Goal: Task Accomplishment & Management: Manage account settings

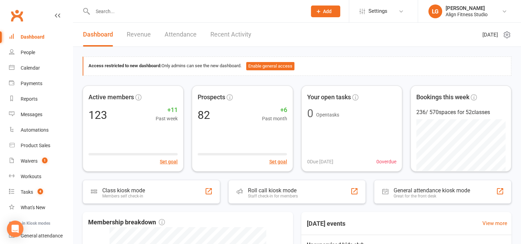
click at [139, 34] on link "Revenue" at bounding box center [139, 35] width 24 height 24
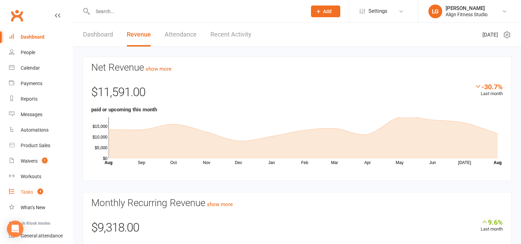
click at [28, 194] on div "Tasks" at bounding box center [27, 192] width 12 height 6
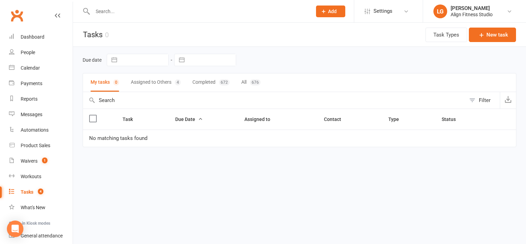
click at [161, 81] on button "Assigned to Others 4" at bounding box center [156, 82] width 50 height 18
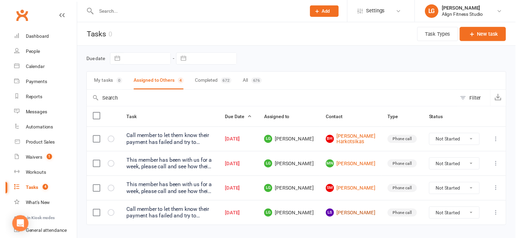
scroll to position [15, 0]
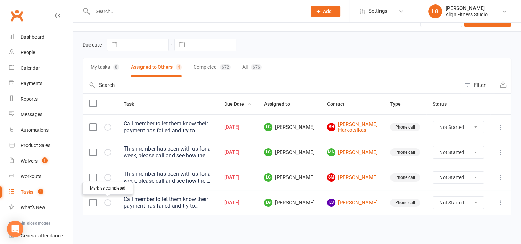
click at [110, 201] on button "button" at bounding box center [107, 202] width 7 height 7
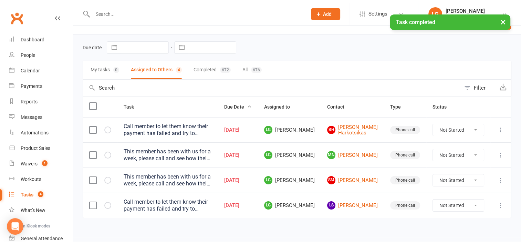
scroll to position [0, 0]
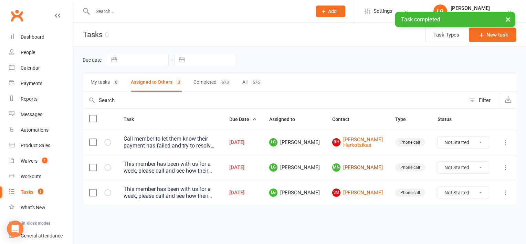
click at [364, 168] on link "MN Mackenzie Neumann" at bounding box center [357, 167] width 51 height 8
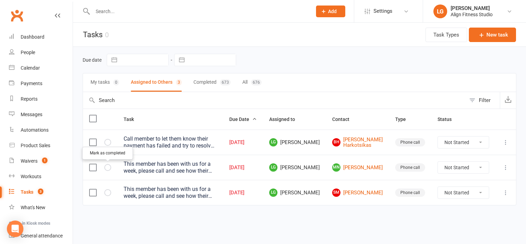
click at [0, 0] on icon "button" at bounding box center [0, 0] width 0 height 0
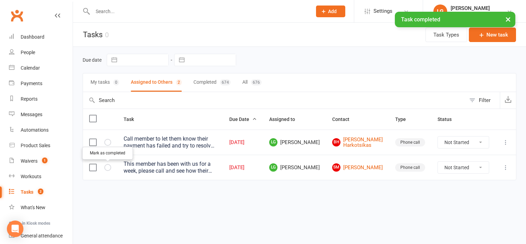
click at [0, 0] on icon "button" at bounding box center [0, 0] width 0 height 0
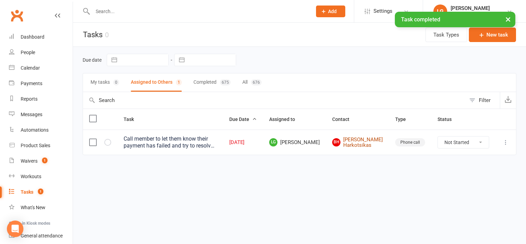
click at [367, 140] on link "BH Braxton Harkotsikas" at bounding box center [357, 142] width 51 height 11
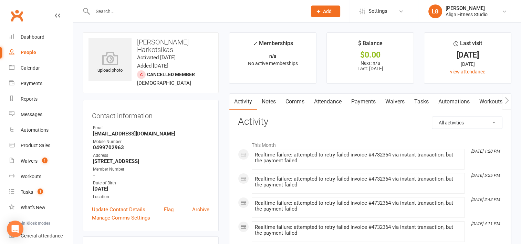
click at [366, 102] on link "Payments" at bounding box center [363, 102] width 34 height 16
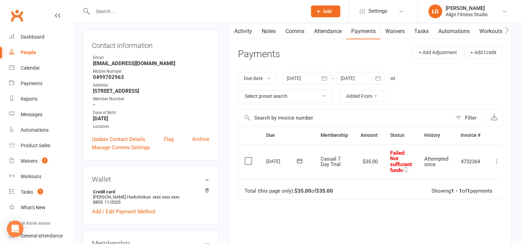
scroll to position [0, 5]
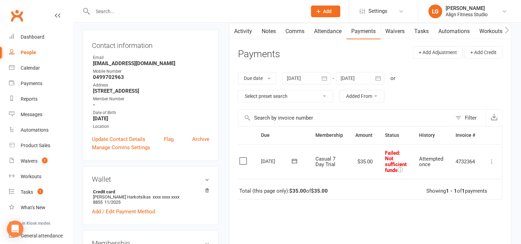
click at [491, 161] on icon at bounding box center [491, 161] width 7 height 7
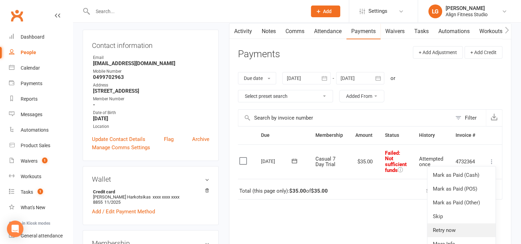
click at [445, 227] on link "Retry now" at bounding box center [461, 230] width 68 height 14
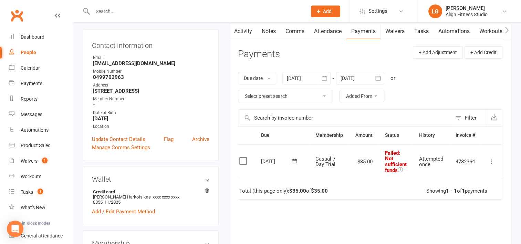
scroll to position [0, 2]
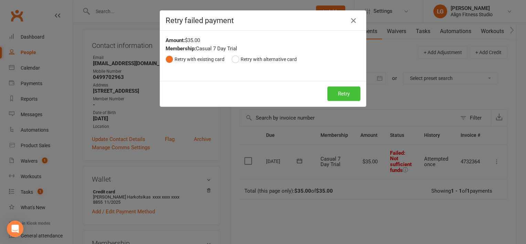
click at [340, 92] on button "Retry" at bounding box center [343, 93] width 33 height 14
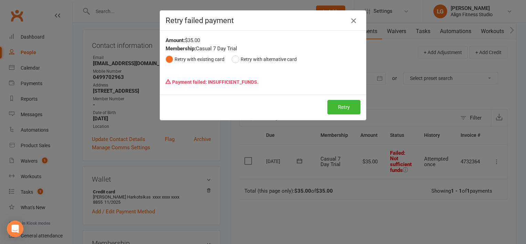
click at [352, 18] on icon "button" at bounding box center [353, 21] width 8 height 8
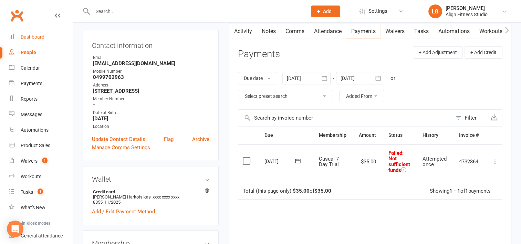
click at [38, 39] on div "Dashboard" at bounding box center [33, 37] width 24 height 6
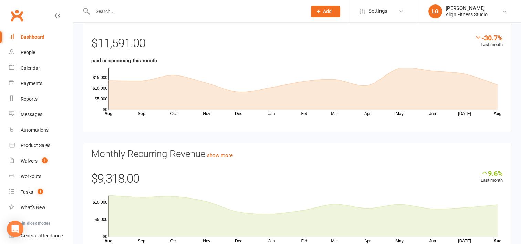
scroll to position [84, 0]
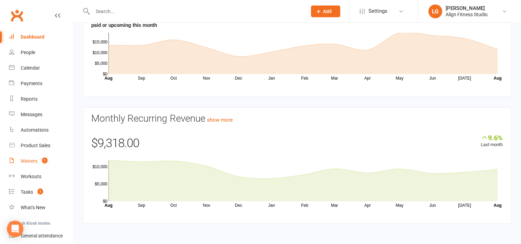
click at [29, 161] on div "Waivers" at bounding box center [29, 161] width 17 height 6
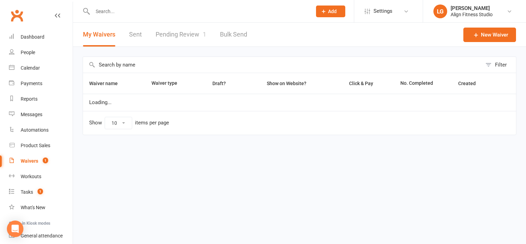
select select "100"
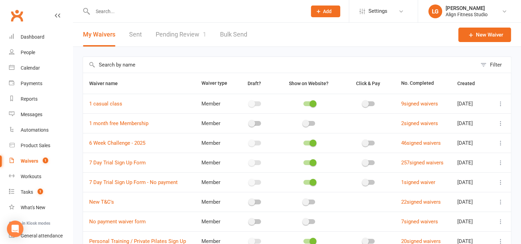
click at [179, 36] on link "Pending Review 1" at bounding box center [181, 35] width 51 height 24
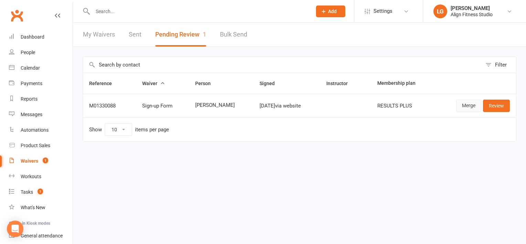
click at [469, 104] on link "Merge" at bounding box center [468, 105] width 25 height 12
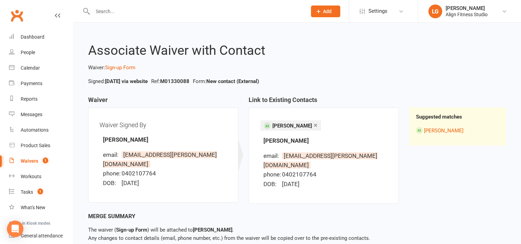
scroll to position [30, 0]
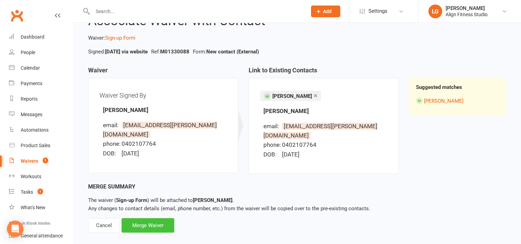
click at [147, 218] on div "Merge Waiver" at bounding box center [147, 225] width 53 height 14
click at [153, 218] on div "Merge Waiver" at bounding box center [147, 225] width 53 height 14
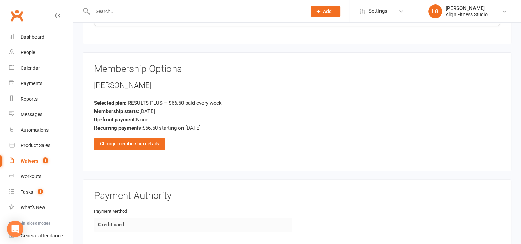
scroll to position [851, 0]
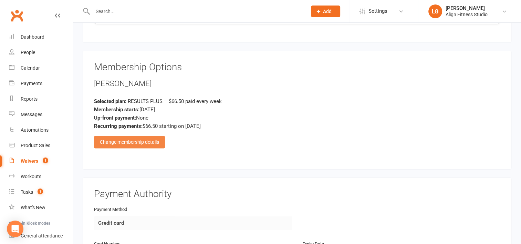
click at [129, 138] on div "Change membership details" at bounding box center [129, 142] width 71 height 12
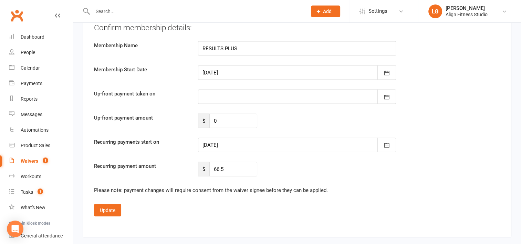
scroll to position [1518, 0]
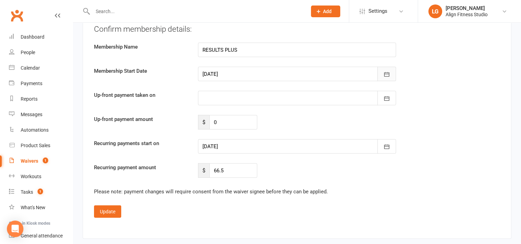
click at [386, 76] on button "button" at bounding box center [386, 74] width 19 height 14
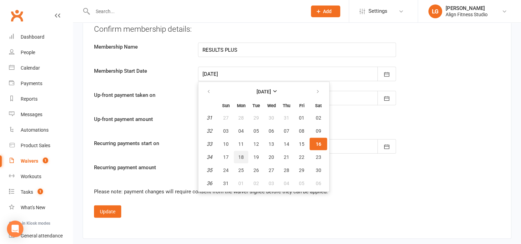
click at [242, 154] on span "18" at bounding box center [241, 157] width 6 height 6
type input "18 Aug 2025"
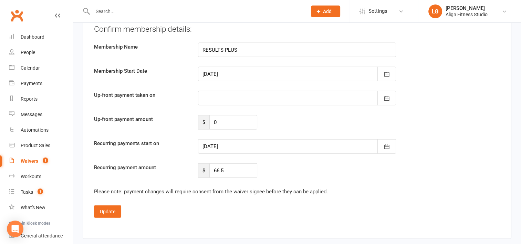
type input "19 Aug 2025"
click at [238, 171] on input "66.5" at bounding box center [233, 170] width 48 height 14
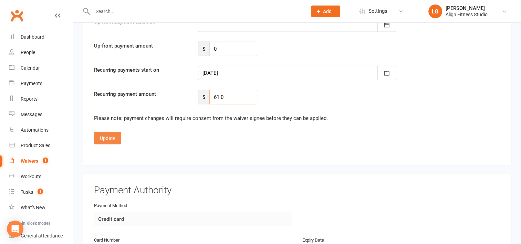
type input "61.0"
click at [107, 134] on button "Update" at bounding box center [107, 138] width 27 height 12
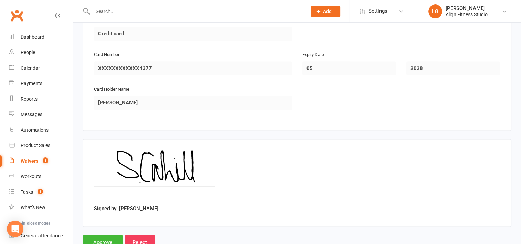
scroll to position [1061, 0]
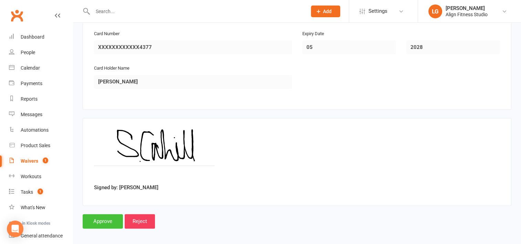
click at [111, 214] on input "Approve" at bounding box center [103, 221] width 40 height 14
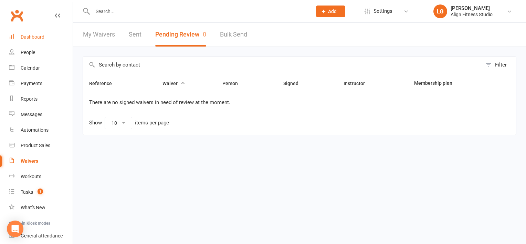
click at [26, 36] on div "Dashboard" at bounding box center [33, 37] width 24 height 6
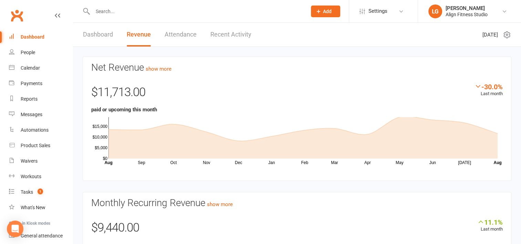
click at [225, 32] on link "Recent Activity" at bounding box center [230, 35] width 41 height 24
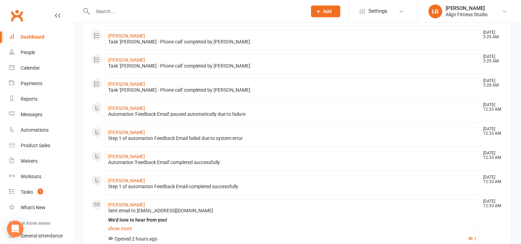
scroll to position [253, 0]
click at [125, 106] on link "Aidan Lemson" at bounding box center [126, 107] width 37 height 6
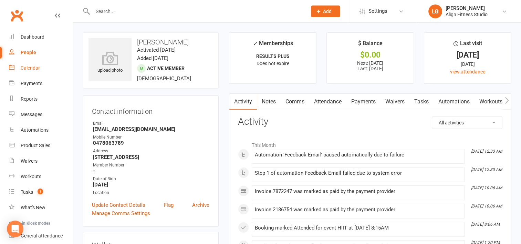
click at [30, 69] on div "Calendar" at bounding box center [30, 68] width 19 height 6
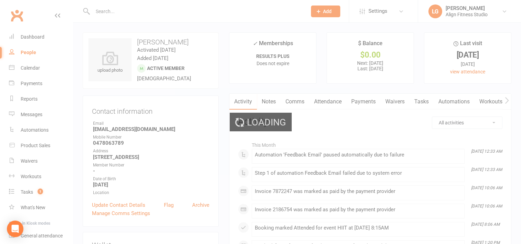
click at [30, 69] on div "Loading" at bounding box center [260, 122] width 521 height 244
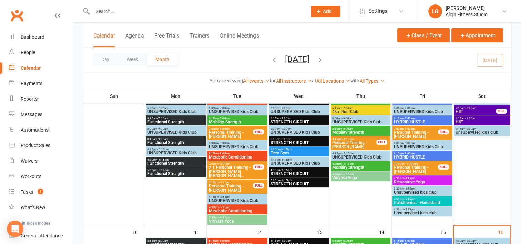
scroll to position [284, 0]
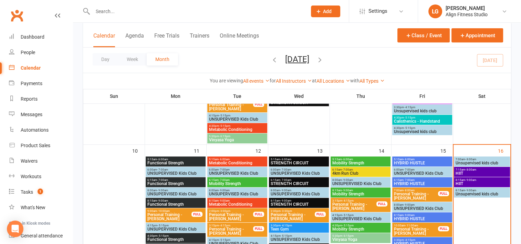
click at [475, 170] on span "- 8:00am" at bounding box center [470, 169] width 11 height 3
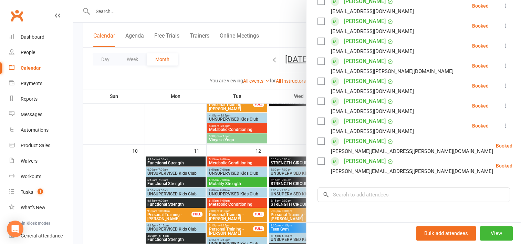
scroll to position [98, 0]
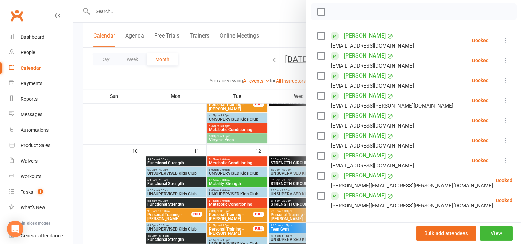
click at [279, 72] on div at bounding box center [297, 122] width 448 height 244
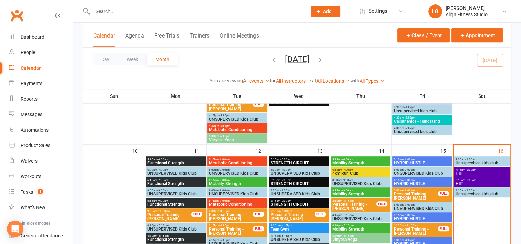
click at [467, 182] on span "HIIT" at bounding box center [481, 183] width 53 height 4
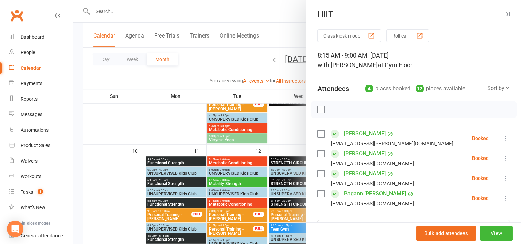
click at [291, 142] on div at bounding box center [297, 122] width 448 height 244
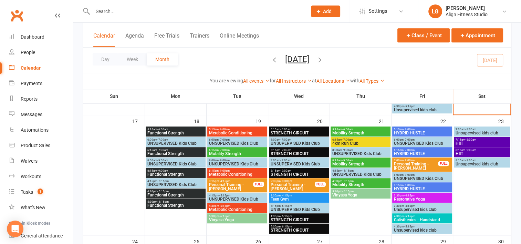
scroll to position [448, 0]
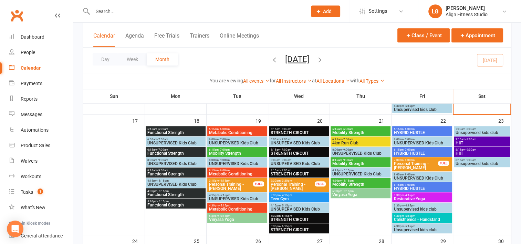
click at [350, 139] on span "- 7:00am" at bounding box center [347, 139] width 11 height 3
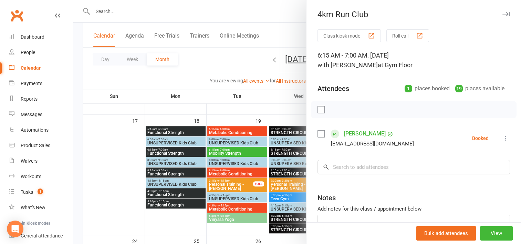
click at [279, 99] on div at bounding box center [297, 122] width 448 height 244
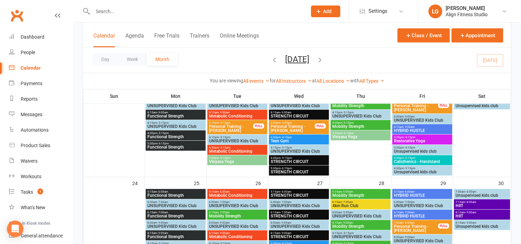
scroll to position [522, 0]
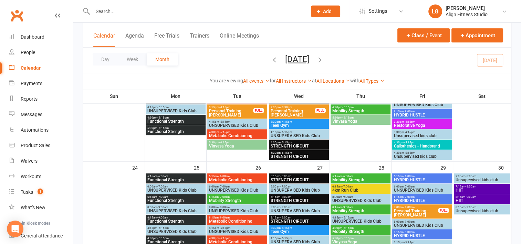
click at [359, 185] on span "6:15am - 7:00am" at bounding box center [360, 186] width 57 height 3
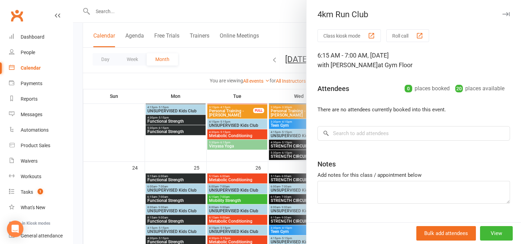
click at [251, 156] on div at bounding box center [297, 122] width 448 height 244
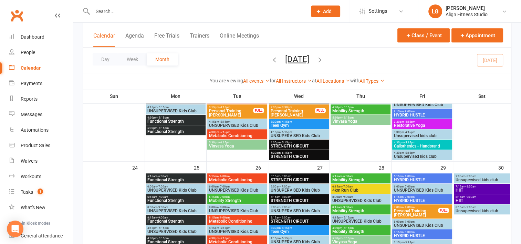
click at [135, 11] on input "text" at bounding box center [195, 12] width 211 height 10
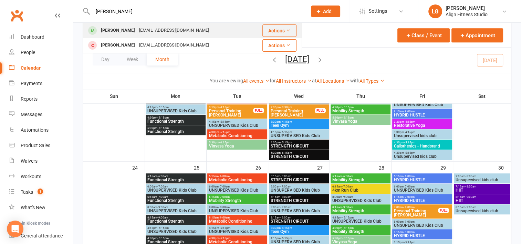
type input "WENDY"
click at [143, 28] on div "wendybuttle@hotmail.com" at bounding box center [174, 30] width 74 height 10
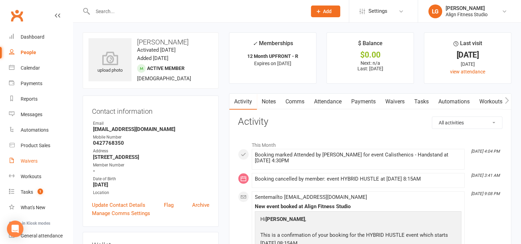
click at [32, 159] on div "Waivers" at bounding box center [29, 161] width 17 height 6
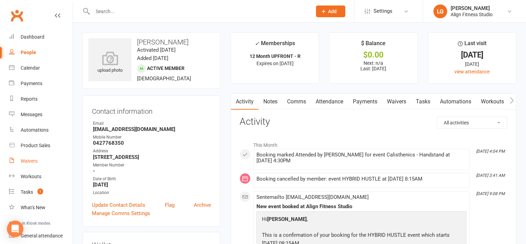
select select "100"
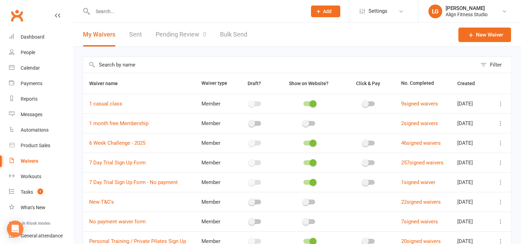
click at [500, 162] on icon at bounding box center [500, 162] width 7 height 7
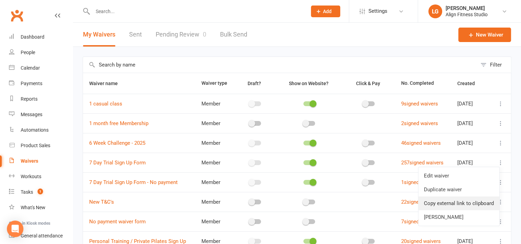
click at [450, 202] on link "Copy external link to clipboard" at bounding box center [458, 203] width 81 height 14
